Goal: Transaction & Acquisition: Subscribe to service/newsletter

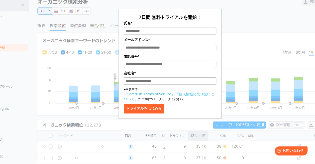
click at [195, 80] on input "会社名*" at bounding box center [170, 80] width 93 height 7
click at [198, 65] on input "電話番号*" at bounding box center [170, 63] width 93 height 7
click at [199, 35] on div "7日間 無料トライアルを開始！ 氏名* メールアドレス* 電話番号* 会社名* ■同意事項 「Semrush Terms of Service」 「個人情報の…" at bounding box center [170, 63] width 93 height 99
click at [200, 29] on input "氏名*" at bounding box center [170, 30] width 93 height 7
click at [214, 81] on input "会社名*" at bounding box center [170, 80] width 93 height 7
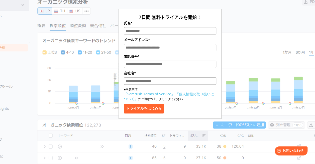
click at [214, 81] on input "会社名*" at bounding box center [170, 80] width 93 height 7
click at [249, 71] on div "7日間 無料トライアルを開始！ 氏名* メールアドレス* 電話番号* 会社名* ■同意事項 「Semrush Terms of Service」 「個人情報の…" at bounding box center [170, 49] width 240 height 137
